Goal: Task Accomplishment & Management: Use online tool/utility

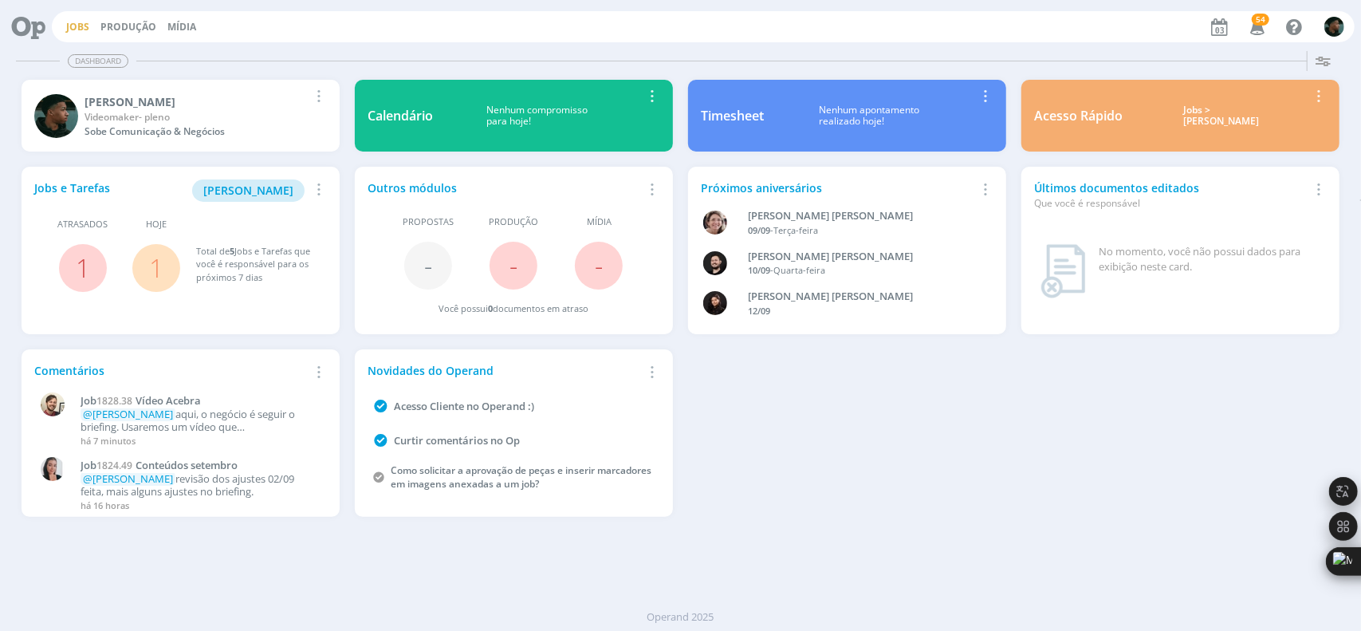
click at [79, 22] on link "Jobs" at bounding box center [77, 27] width 23 height 14
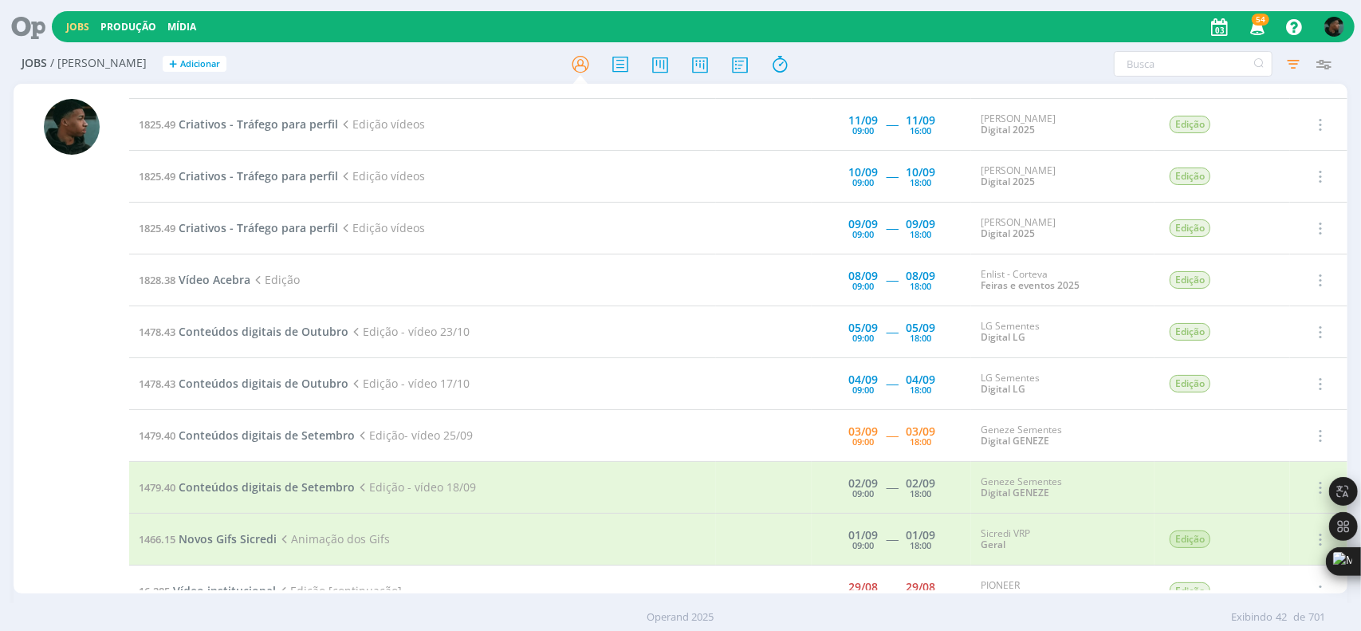
scroll to position [718, 0]
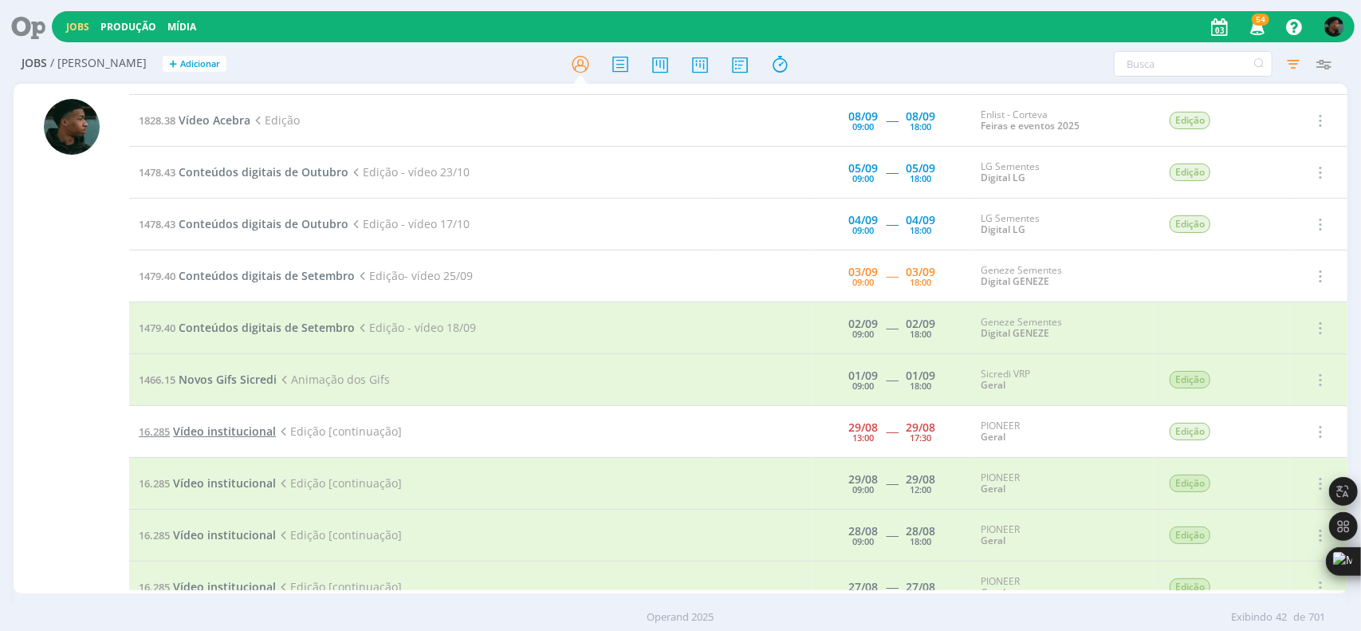
click at [226, 423] on span "Vídeo institucional" at bounding box center [224, 430] width 103 height 15
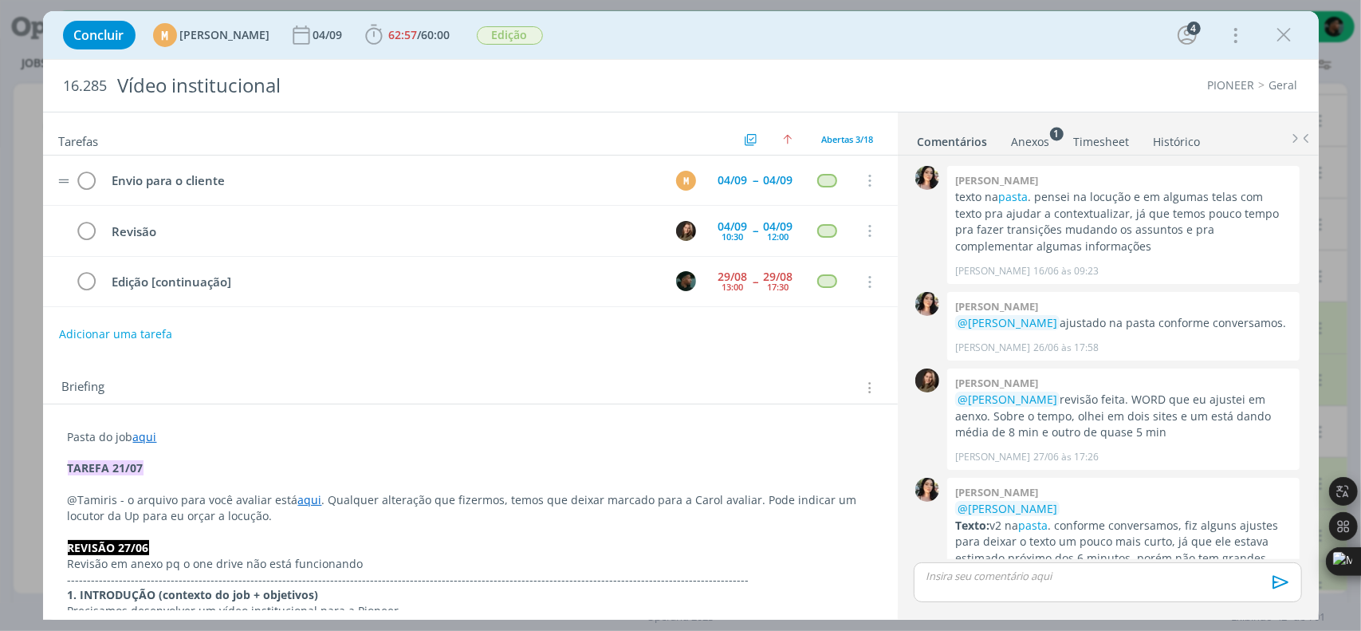
scroll to position [370, 0]
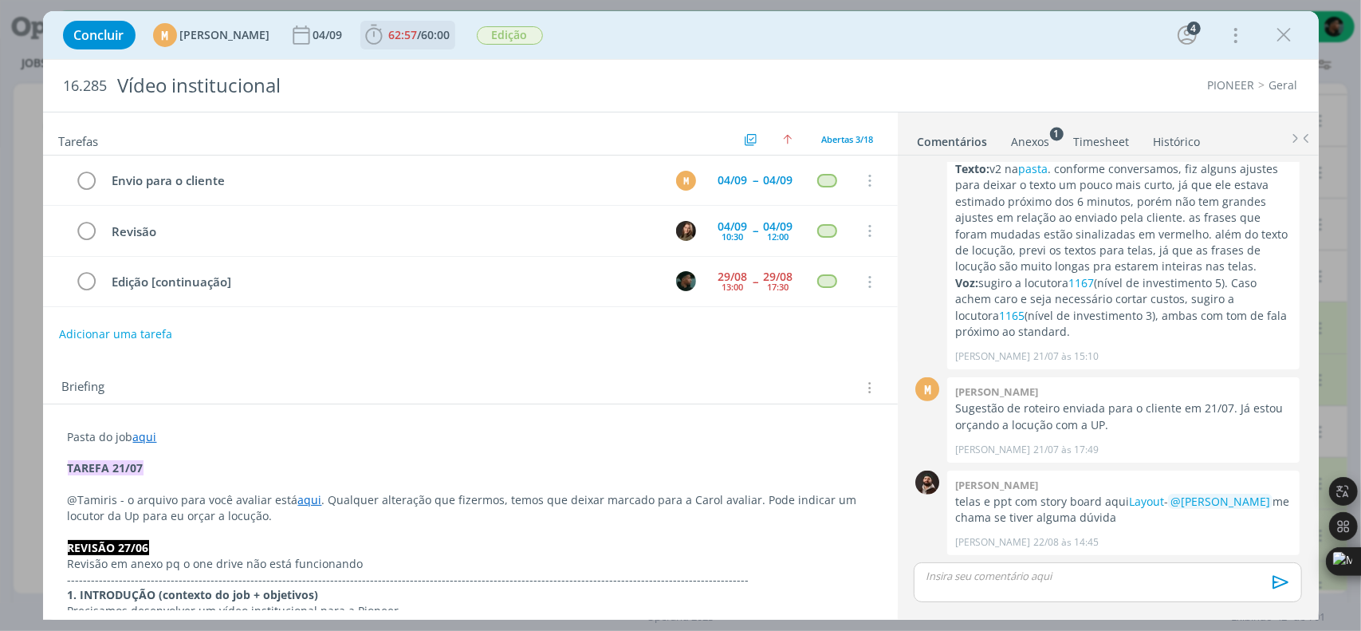
click at [382, 34] on icon "dialog" at bounding box center [373, 35] width 17 height 20
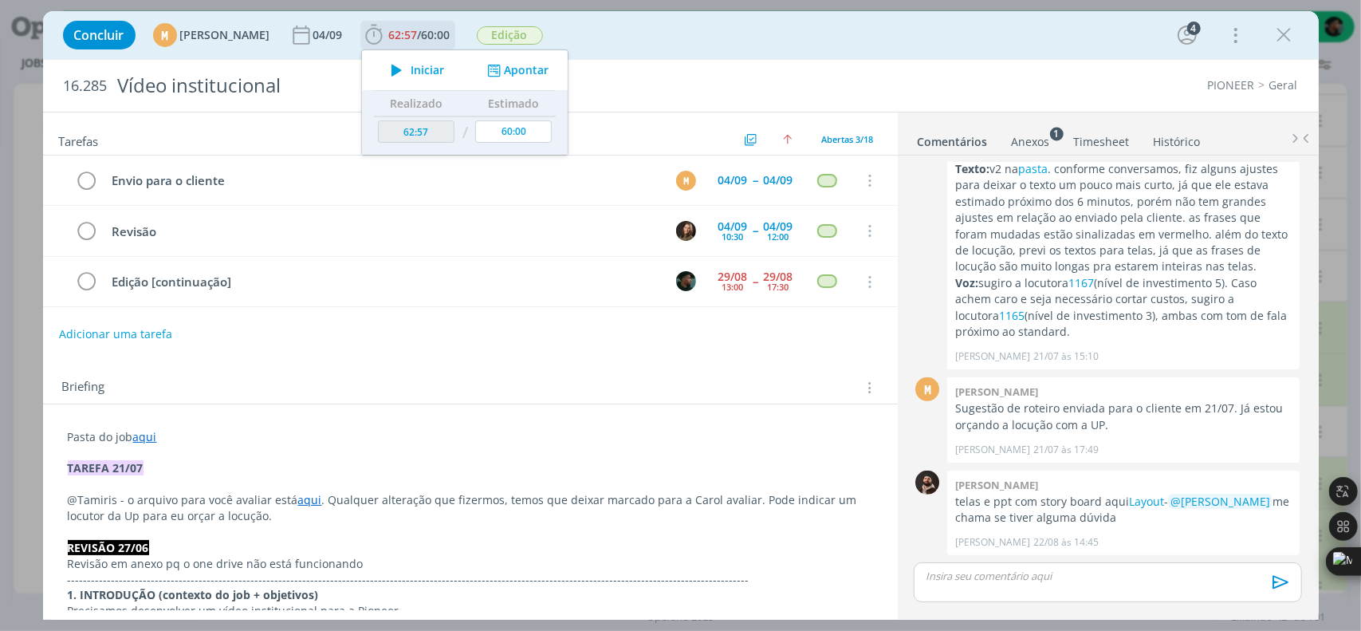
click at [411, 70] on icon "dialog" at bounding box center [397, 70] width 28 height 21
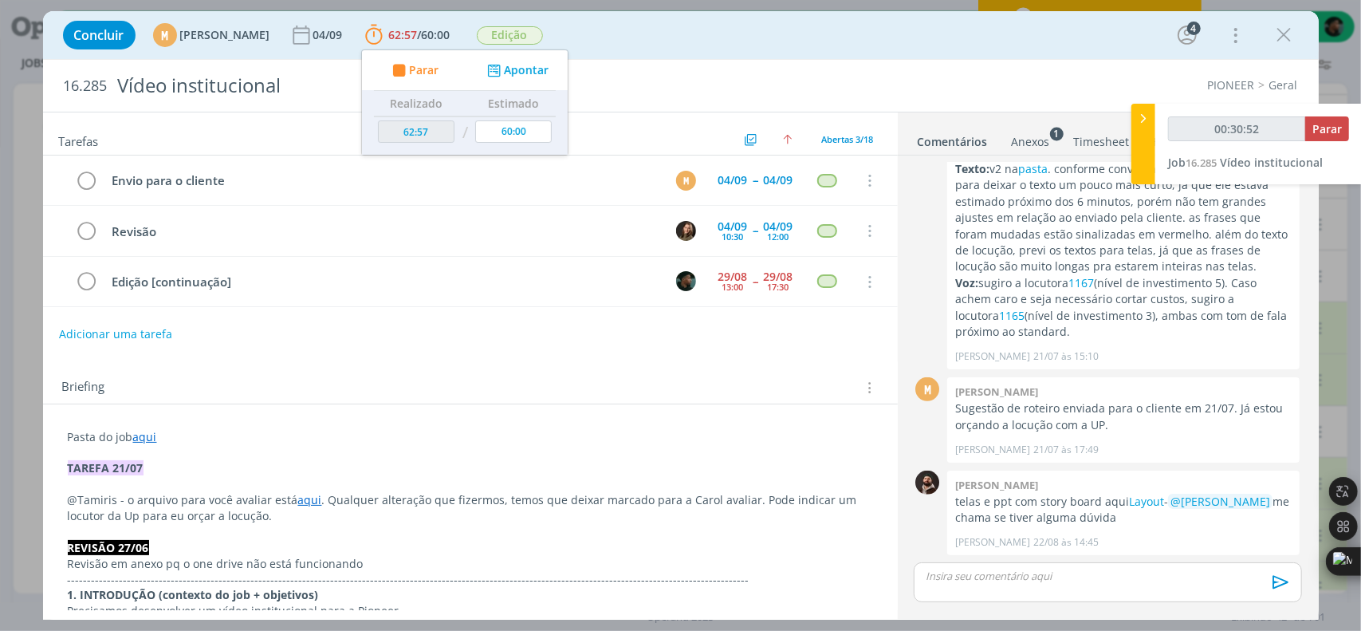
type input "00:32:44"
